Goal: Navigation & Orientation: Find specific page/section

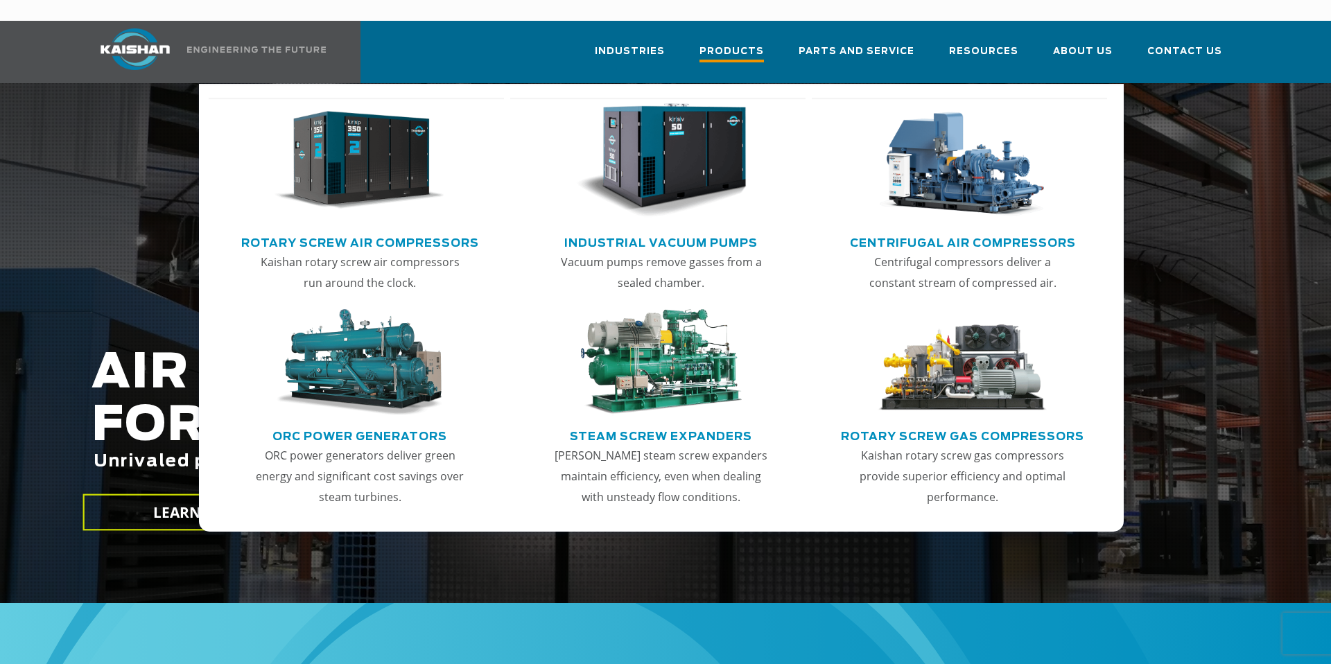
click at [750, 44] on span "Products" at bounding box center [731, 53] width 64 height 19
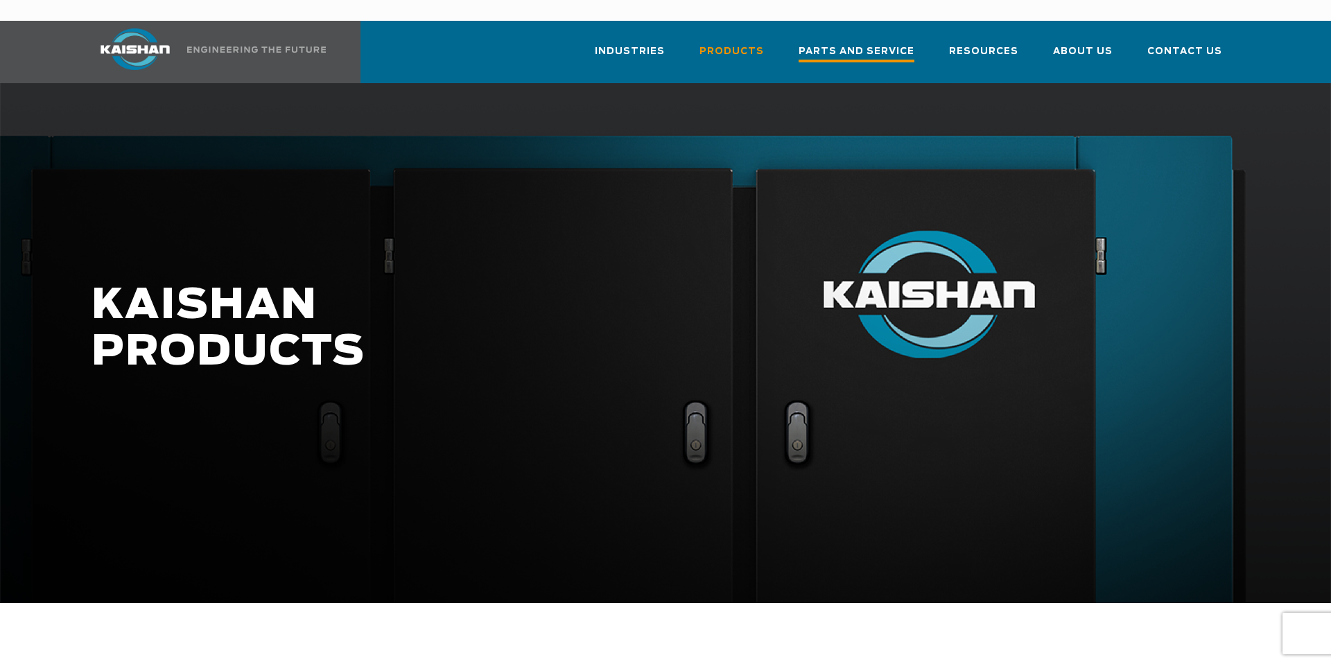
click at [845, 44] on span "Parts and Service" at bounding box center [856, 53] width 116 height 19
